Goal: Check status: Check status

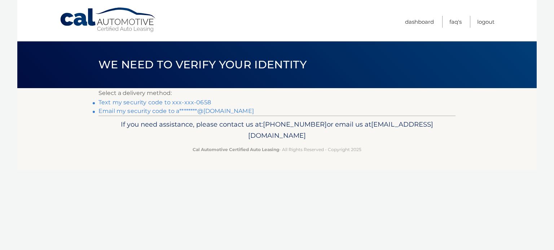
click at [206, 104] on link "Text my security code to xxx-xxx-0658" at bounding box center [154, 102] width 112 height 7
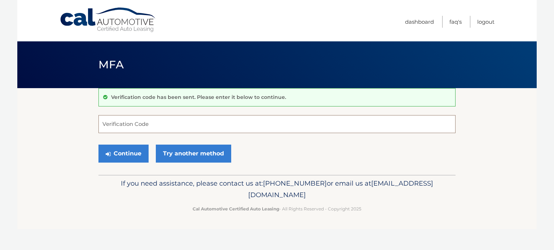
click at [201, 128] on input "Verification Code" at bounding box center [276, 124] width 357 height 18
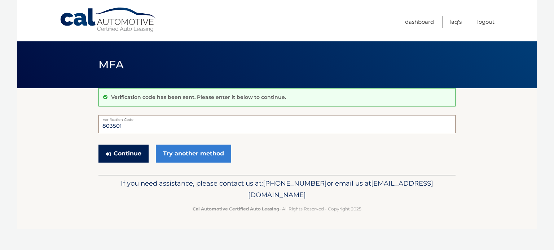
type input "803501"
click at [126, 155] on button "Continue" at bounding box center [123, 154] width 50 height 18
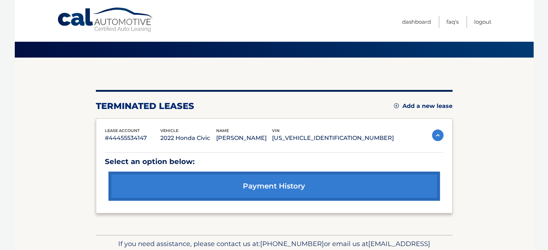
scroll to position [69, 0]
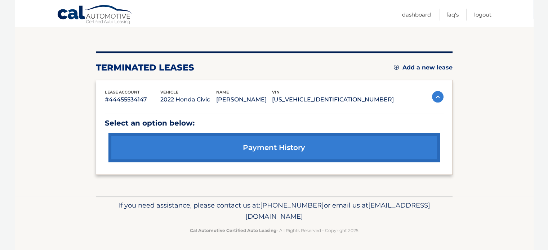
click at [436, 95] on img at bounding box center [438, 97] width 12 height 12
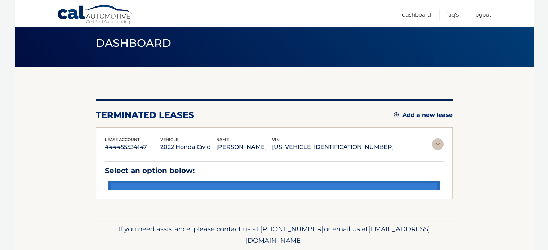
scroll to position [8, 0]
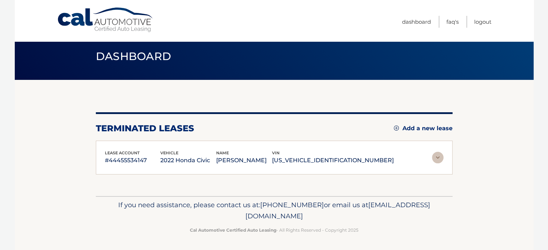
click at [439, 157] on img at bounding box center [438, 158] width 12 height 12
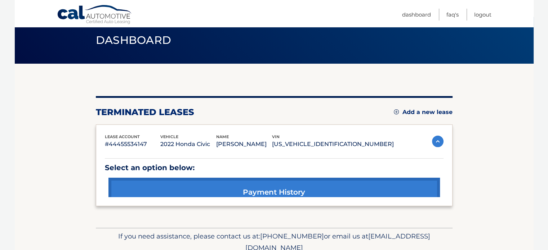
scroll to position [69, 0]
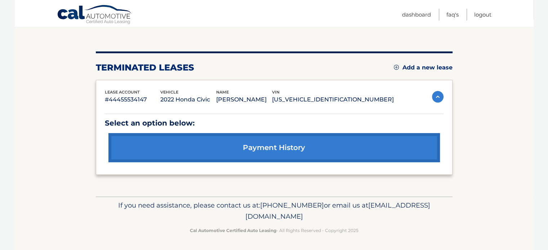
click at [271, 145] on link "payment history" at bounding box center [274, 147] width 332 height 29
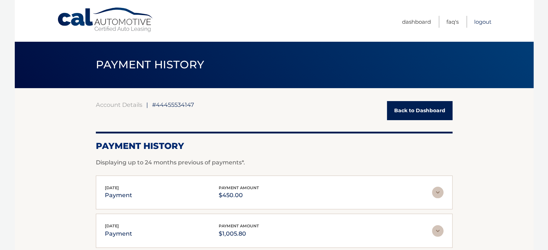
click at [480, 23] on link "Logout" at bounding box center [482, 22] width 17 height 12
